Goal: Communication & Community: Answer question/provide support

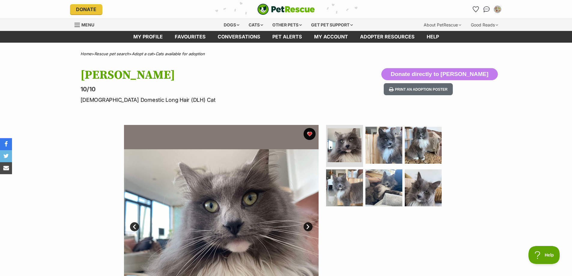
click at [478, 11] on icon "Favourites" at bounding box center [476, 9] width 6 height 5
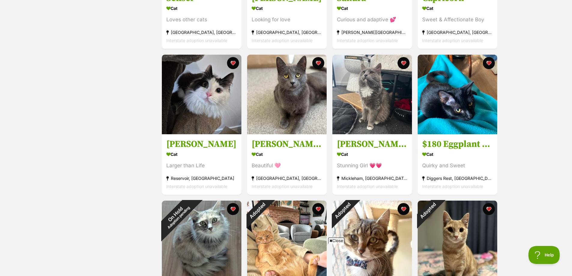
click at [356, 146] on h3 "[PERSON_NAME] 🌷" at bounding box center [372, 143] width 71 height 11
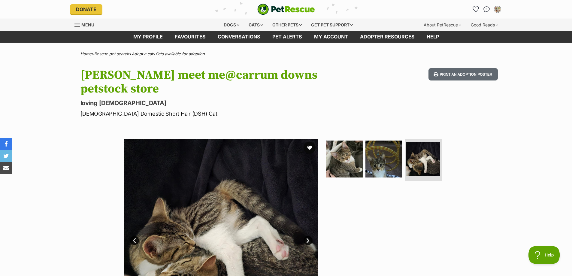
click at [488, 10] on img "Conversations" at bounding box center [487, 9] width 6 height 6
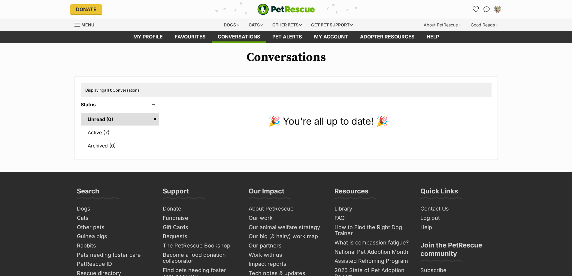
click at [94, 135] on link "Active (7)" at bounding box center [120, 132] width 78 height 13
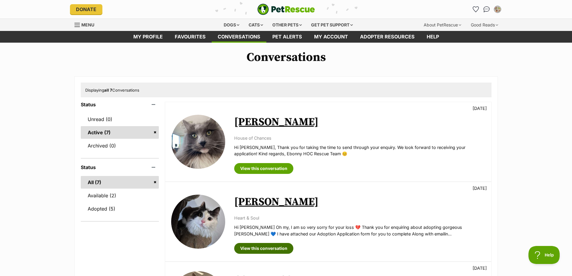
click at [256, 246] on link "View this conversation" at bounding box center [263, 248] width 59 height 11
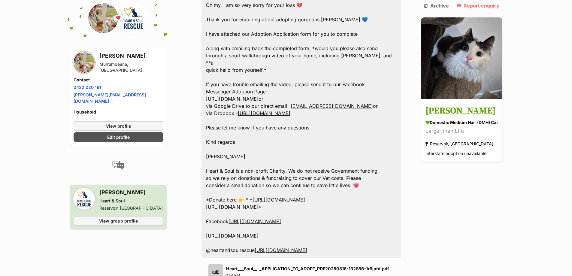
scroll to position [554, 0]
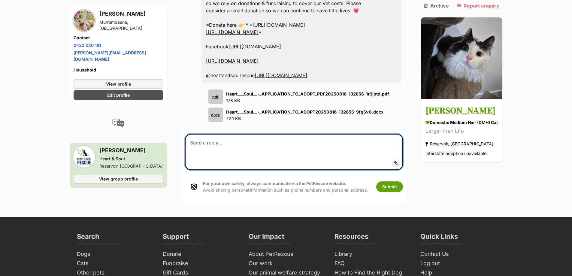
click at [258, 134] on textarea at bounding box center [294, 152] width 218 height 36
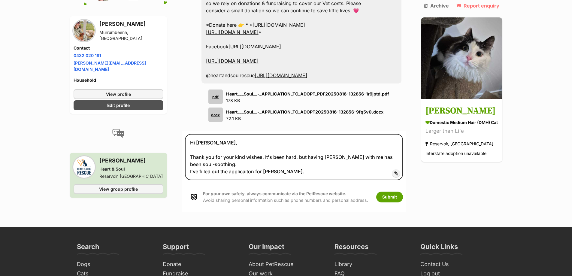
click at [394, 171] on icon at bounding box center [396, 173] width 4 height 5
click at [0, 0] on input "Add attachment" at bounding box center [0, 0] width 0 height 0
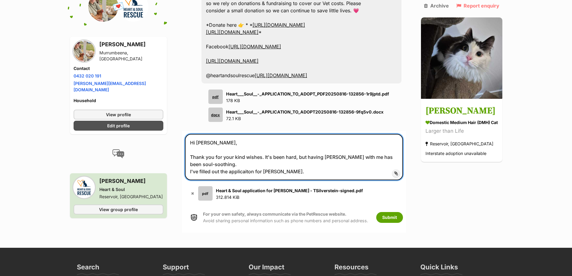
click at [279, 135] on textarea "Hi Megan, Thank you for your kind wishes. It's been hard, but having Tommy with…" at bounding box center [294, 157] width 218 height 46
click at [332, 137] on textarea "Hi Megan, Thank you for your kind wishes. It's been hard, but having Tommy with…" at bounding box center [294, 157] width 218 height 46
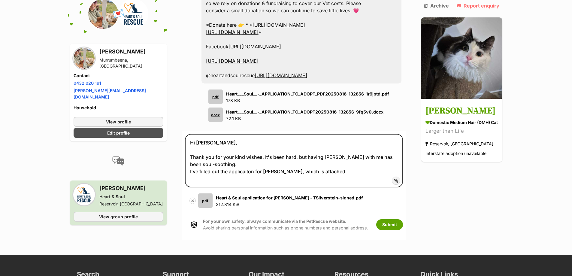
drag, startPoint x: 192, startPoint y: 164, endPoint x: 192, endPoint y: 171, distance: 6.9
click at [191, 198] on button "✖" at bounding box center [193, 201] width 6 height 6
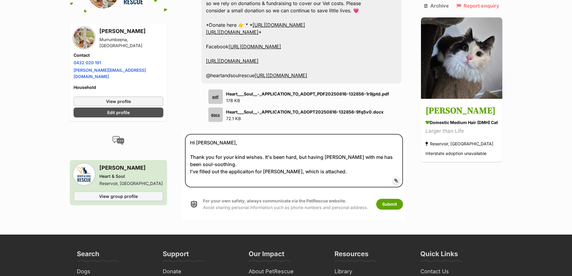
click at [394, 178] on icon at bounding box center [396, 180] width 4 height 5
click at [0, 0] on input "Add attachment" at bounding box center [0, 0] width 0 height 0
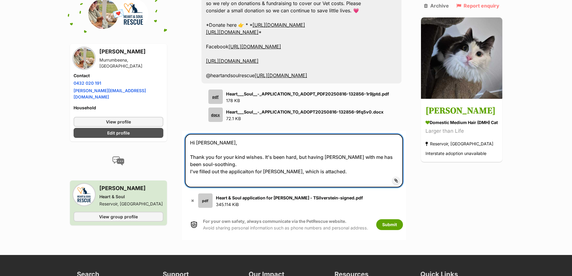
click at [328, 137] on textarea "Hi Megan, Thank you for your kind wishes. It's been hard, but having Tommy with…" at bounding box center [294, 160] width 218 height 53
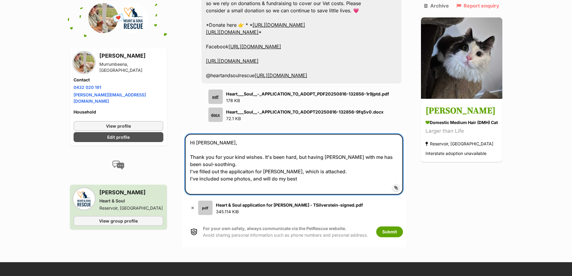
drag, startPoint x: 249, startPoint y: 141, endPoint x: 260, endPoint y: 142, distance: 11.8
click at [249, 141] on textarea "Hi Megan, Thank you for your kind wishes. It's been hard, but having Tommy with…" at bounding box center [294, 164] width 218 height 61
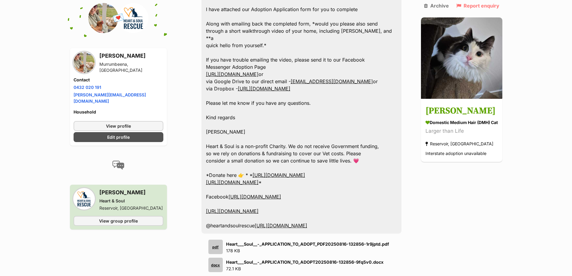
scroll to position [434, 0]
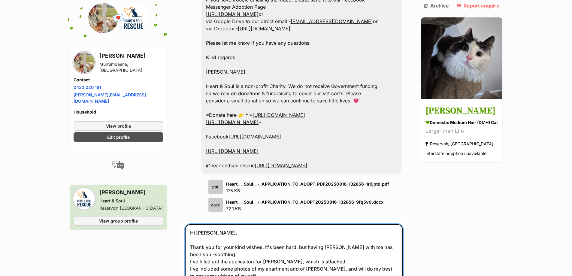
click at [270, 238] on textarea "Hi Megan, Thank you for your kind wishes. It's been hard, but having Tommy with…" at bounding box center [294, 258] width 218 height 68
click at [261, 239] on textarea "Hi Megan, Thank you for your kind wishes. It's been hard, but having Tommy with…" at bounding box center [294, 258] width 218 height 68
click at [309, 238] on textarea "Hi Megan, Thank you for your kind wishes. It's been hard, but having Tommy with…" at bounding box center [294, 258] width 218 height 68
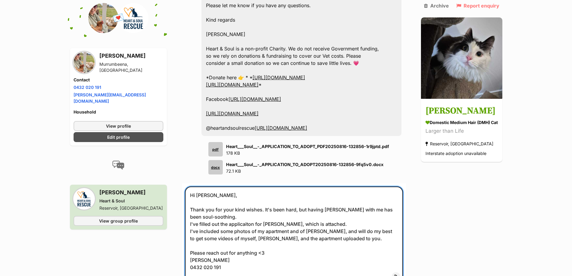
scroll to position [524, 0]
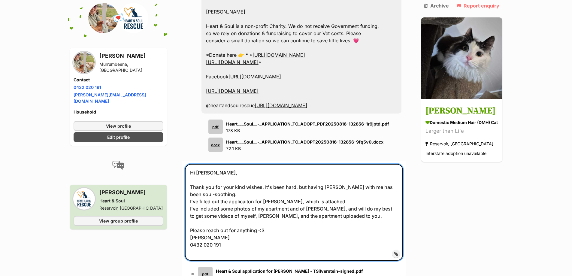
click at [198, 173] on textarea "Hi Megan, Thank you for your kind wishes. It's been hard, but having Tommy with…" at bounding box center [294, 212] width 218 height 97
drag, startPoint x: 222, startPoint y: 171, endPoint x: 228, endPoint y: 171, distance: 6.0
click at [222, 171] on textarea "Hi Megan, Thank you for your kind wishes. It's been hard, but having Tommy with…" at bounding box center [294, 212] width 218 height 97
drag, startPoint x: 306, startPoint y: 179, endPoint x: 220, endPoint y: 178, distance: 85.3
click at [220, 178] on textarea "Hi Megan, Thank you for your kind wishes. It's been hard, but having Tommy with…" at bounding box center [294, 212] width 218 height 97
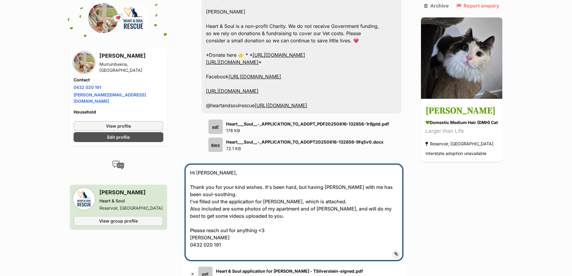
type textarea "Hi Megan, Thank you for your kind wishes. It's been hard, but having Tommy with…"
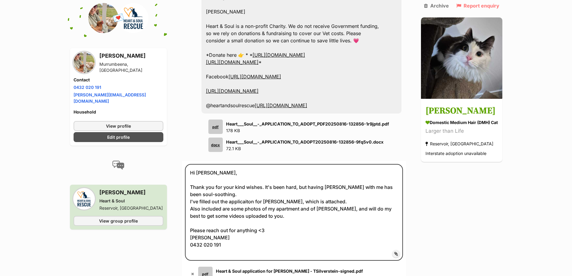
click at [394, 251] on icon at bounding box center [396, 253] width 4 height 5
click at [0, 0] on input "Add attachment" at bounding box center [0, 0] width 0 height 0
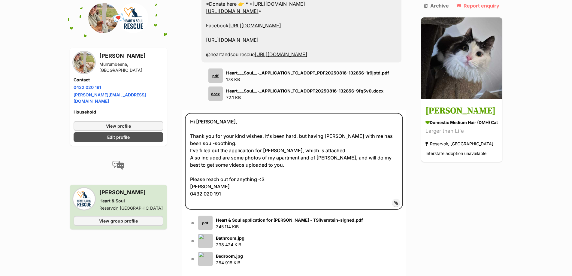
scroll to position [584, 0]
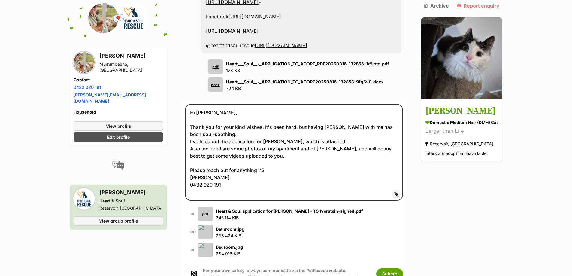
click at [192, 229] on button "✖" at bounding box center [193, 232] width 6 height 6
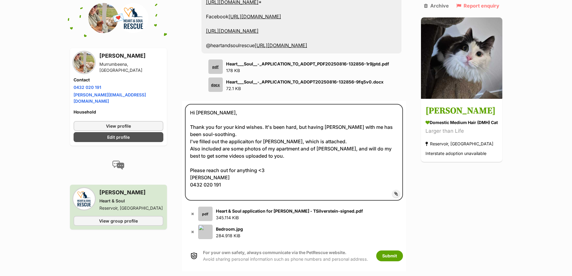
click at [394, 191] on icon at bounding box center [396, 193] width 4 height 5
click at [0, 0] on input "Add attachment" at bounding box center [0, 0] width 0 height 0
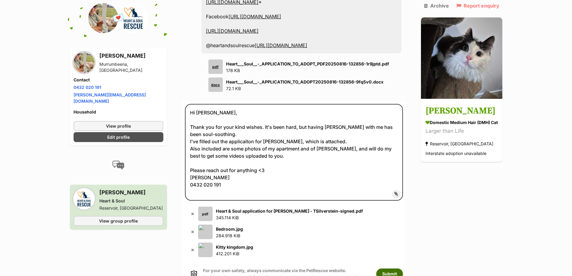
click at [391, 269] on button "Submit" at bounding box center [389, 274] width 27 height 11
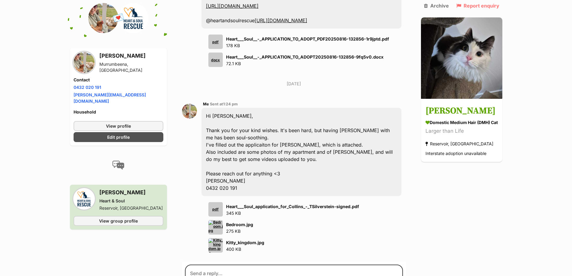
scroll to position [610, 0]
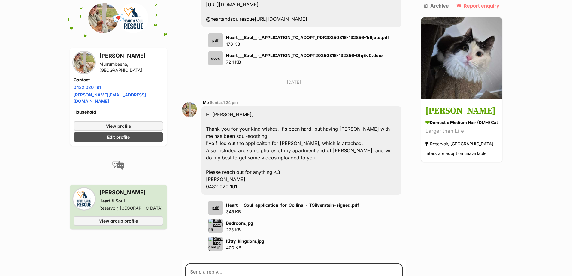
click at [320, 202] on strong "Heart___Soul_application_for_Collins_-_TSilverstein-signed.pdf" at bounding box center [292, 204] width 133 height 5
click at [213, 201] on div "pdf" at bounding box center [215, 208] width 14 height 14
click at [379, 201] on div "pdf Heart___Soul_application_for_Collins_-_TSilverstein-signed.pdf 345 KB Bedro…" at bounding box center [302, 226] width 200 height 50
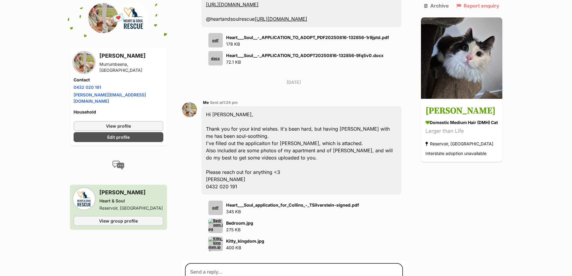
click at [0, 0] on input "Add attachment" at bounding box center [0, 0] width 0 height 0
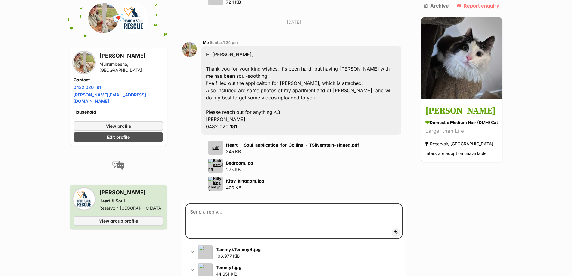
scroll to position [700, 0]
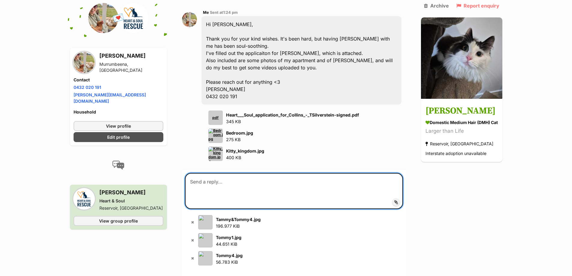
click at [265, 173] on textarea at bounding box center [294, 191] width 218 height 36
click at [251, 173] on textarea "Sorry - max 3 attachments. Some photos of my darling boy." at bounding box center [294, 191] width 218 height 36
click at [217, 173] on textarea "Sorry - max 3 attachments for the previous message. Some photos of my darling b…" at bounding box center [294, 191] width 218 height 36
click at [223, 173] on textarea "Sorry - maxed my 3 attachments for the previous message. Some photos of my darl…" at bounding box center [294, 191] width 218 height 36
click at [192, 173] on textarea "Sorry - maxed out my 3 attachments for the previous message. Some photos of my …" at bounding box center [294, 191] width 218 height 36
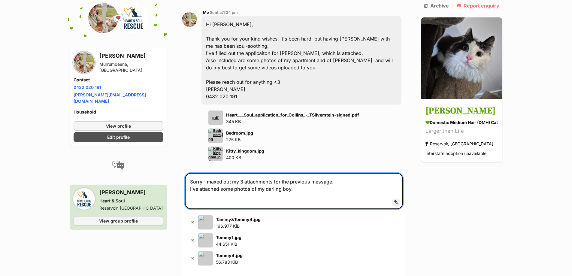
drag, startPoint x: 290, startPoint y: 152, endPoint x: 314, endPoint y: 151, distance: 23.4
click at [291, 173] on textarea "Sorry - maxed out my 3 attachments for the previous message. I've attached some…" at bounding box center [294, 191] width 218 height 36
type textarea "Sorry - maxed out my 3 attachments for the previous message. I've attached some…"
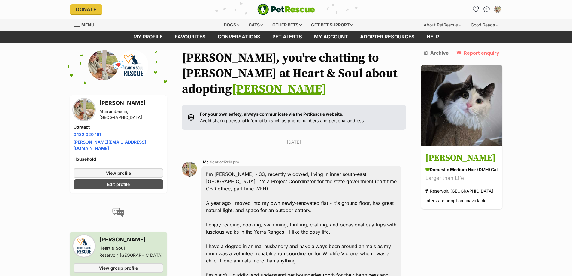
click at [477, 9] on icon "Favourites" at bounding box center [476, 9] width 6 height 5
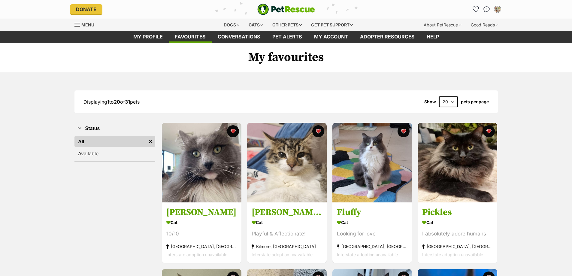
click at [189, 190] on img at bounding box center [202, 163] width 80 height 80
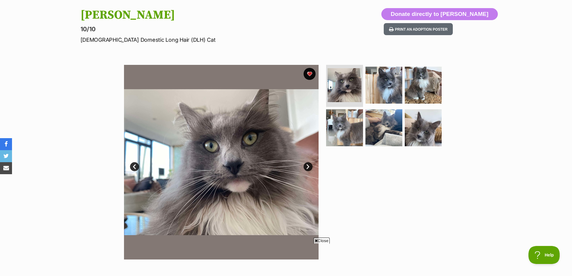
click at [423, 76] on img at bounding box center [423, 85] width 37 height 37
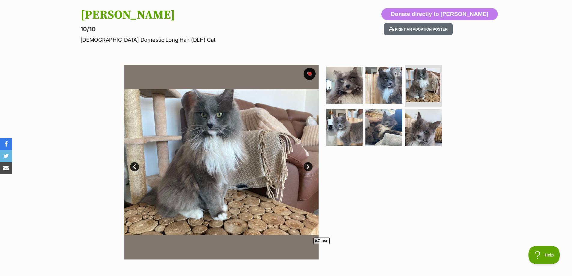
click at [351, 91] on img at bounding box center [344, 85] width 37 height 37
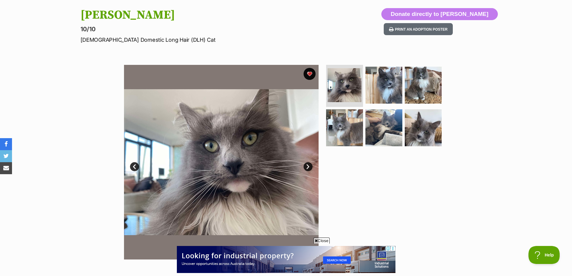
click at [438, 87] on img at bounding box center [423, 85] width 37 height 37
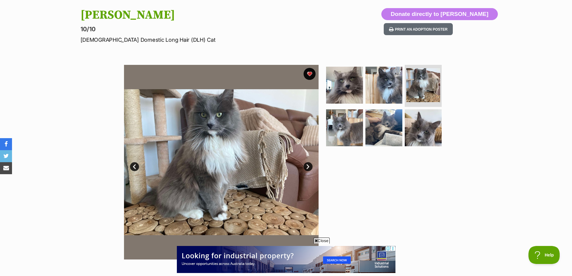
click at [423, 127] on img at bounding box center [423, 127] width 37 height 37
